Goal: Task Accomplishment & Management: Complete application form

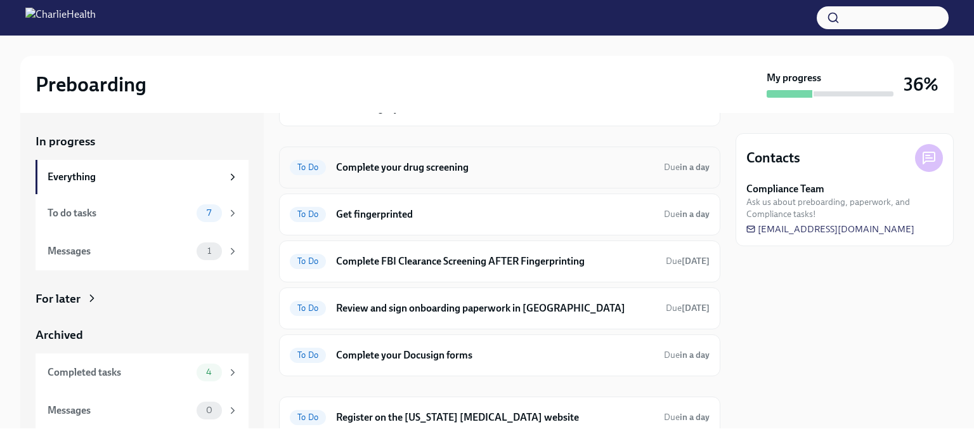
scroll to position [127, 0]
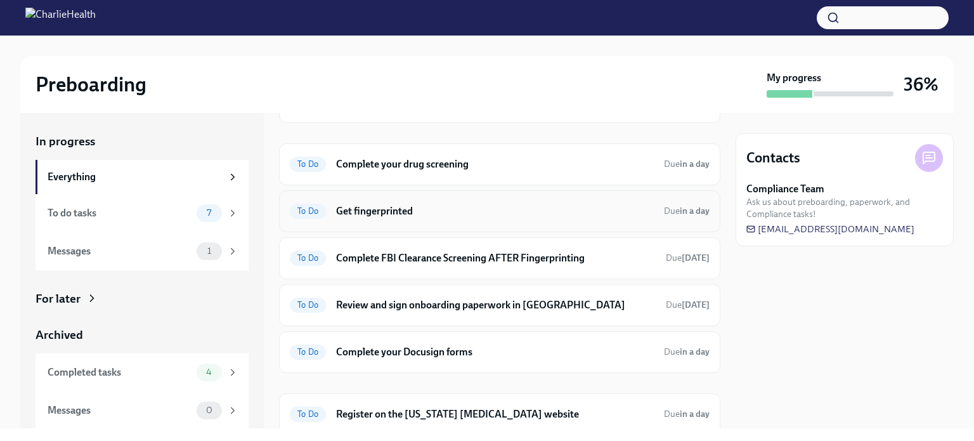
click at [441, 217] on div "To Do Get fingerprinted Due in a day" at bounding box center [500, 211] width 420 height 20
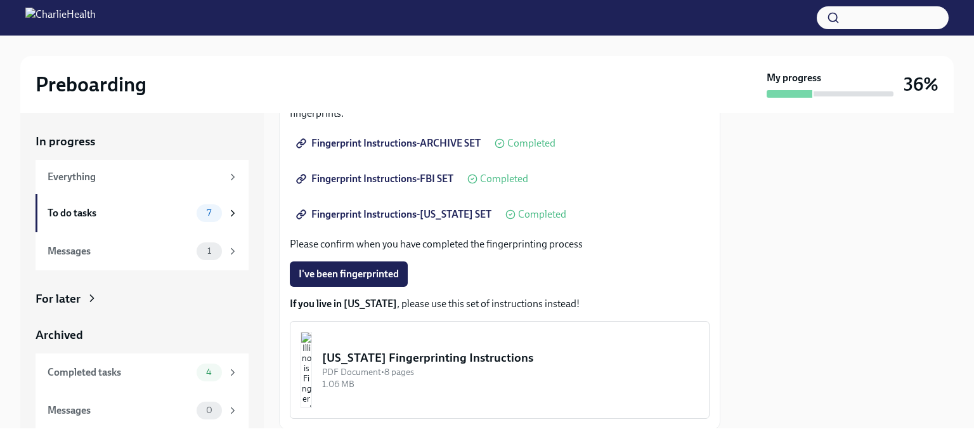
scroll to position [254, 0]
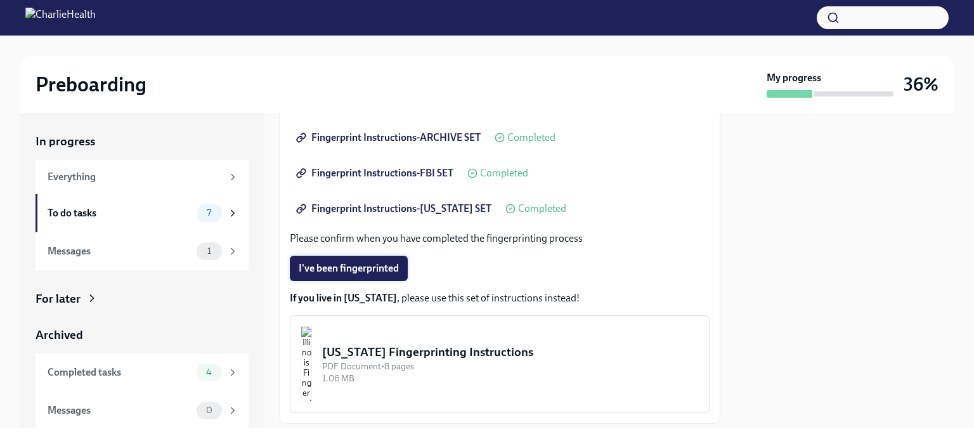
click at [366, 273] on span "I've been fingerprinted" at bounding box center [349, 268] width 100 height 13
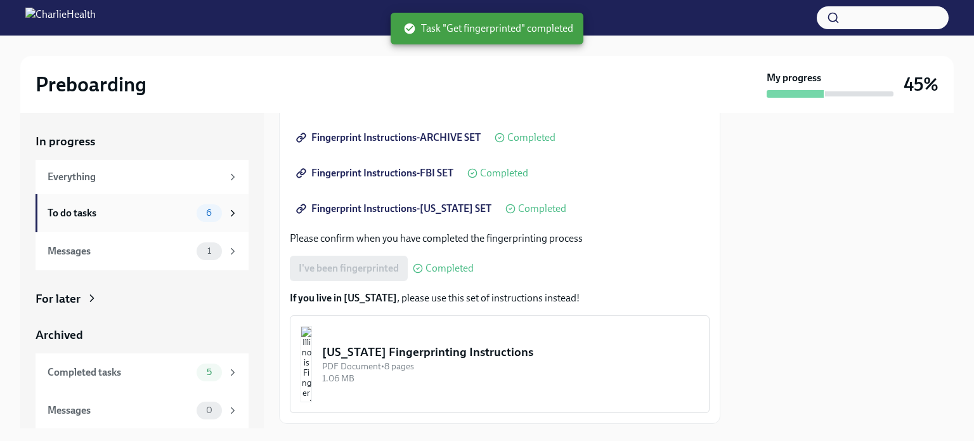
click at [179, 215] on div "To do tasks" at bounding box center [120, 213] width 144 height 14
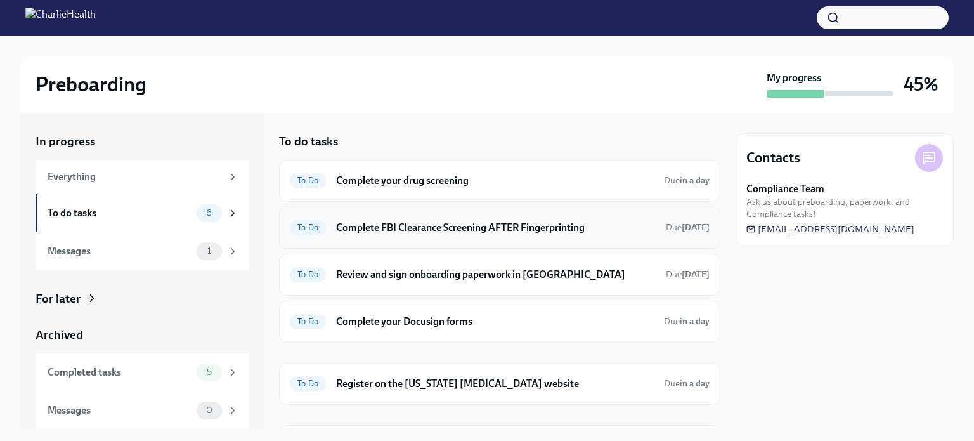
click at [455, 233] on h6 "Complete FBI Clearance Screening AFTER Fingerprinting" at bounding box center [495, 228] width 319 height 14
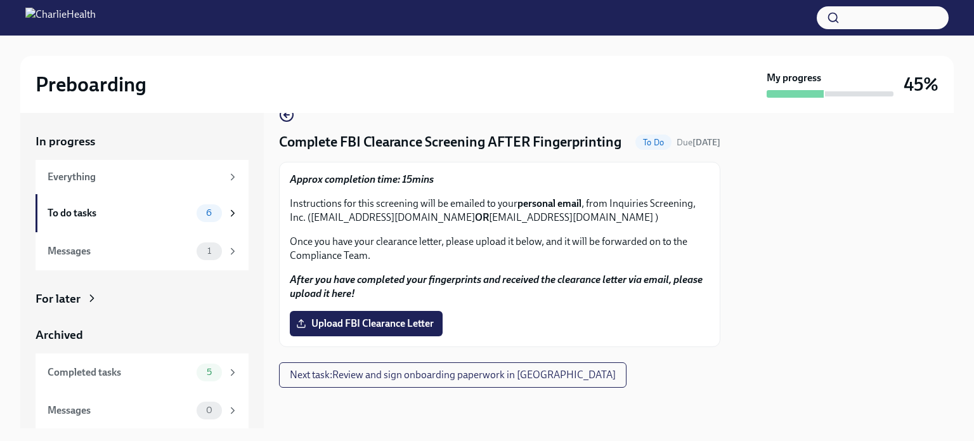
scroll to position [44, 0]
click at [396, 334] on label "Upload FBI Clearance Letter" at bounding box center [366, 323] width 153 height 25
click at [0, 0] on input "Upload FBI Clearance Letter" at bounding box center [0, 0] width 0 height 0
click at [409, 321] on span "Upload FBI Clearance Letter" at bounding box center [366, 323] width 135 height 13
click at [0, 0] on input "Upload FBI Clearance Letter" at bounding box center [0, 0] width 0 height 0
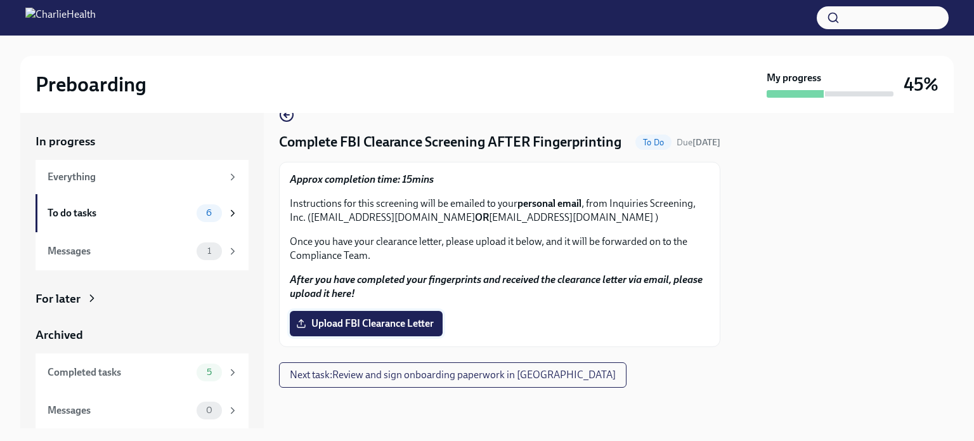
click at [338, 321] on span "Upload FBI Clearance Letter" at bounding box center [366, 323] width 135 height 13
click at [0, 0] on input "Upload FBI Clearance Letter" at bounding box center [0, 0] width 0 height 0
click at [363, 326] on span "Upload FBI Clearance Letter" at bounding box center [366, 323] width 135 height 13
click at [0, 0] on input "Upload FBI Clearance Letter" at bounding box center [0, 0] width 0 height 0
click at [105, 210] on div "To do tasks" at bounding box center [120, 213] width 144 height 14
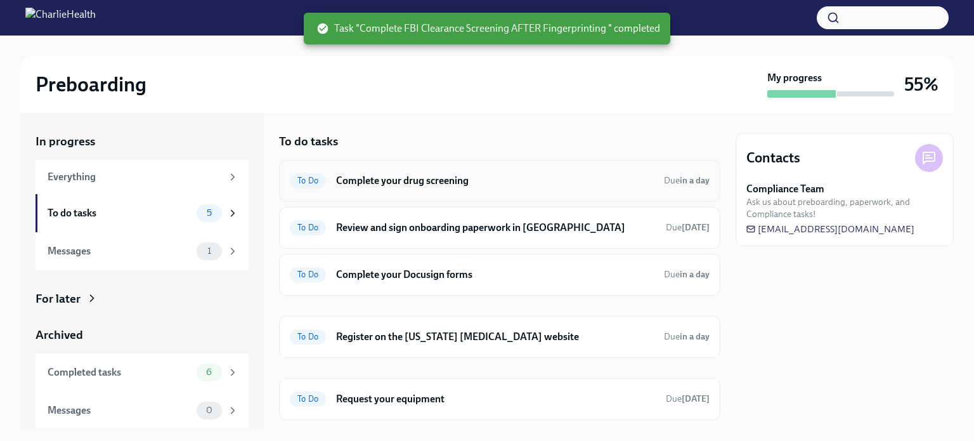
click at [439, 188] on div "To Do Complete your drug screening Due in a day" at bounding box center [500, 181] width 420 height 20
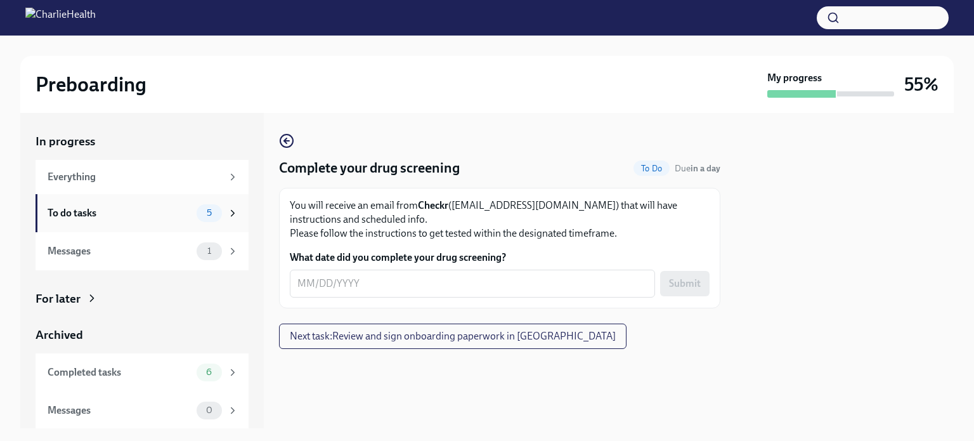
click at [165, 223] on div "To do tasks 5" at bounding box center [141, 213] width 213 height 38
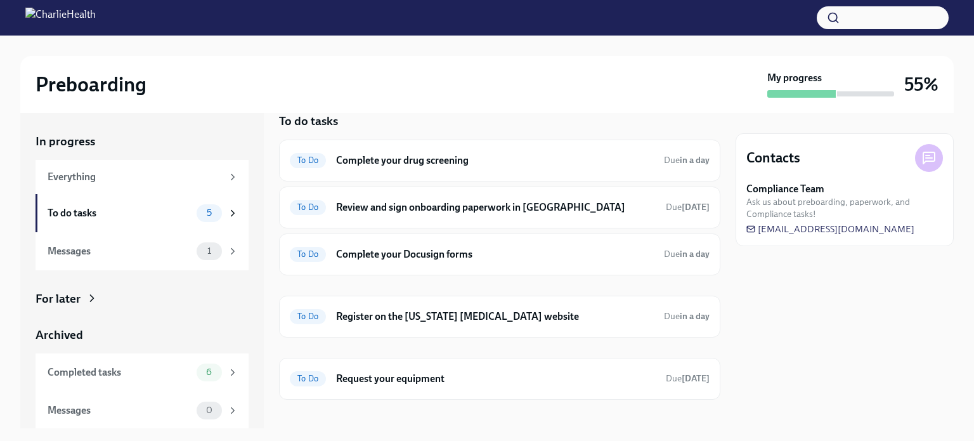
scroll to position [30, 0]
